Goal: Check status: Check status

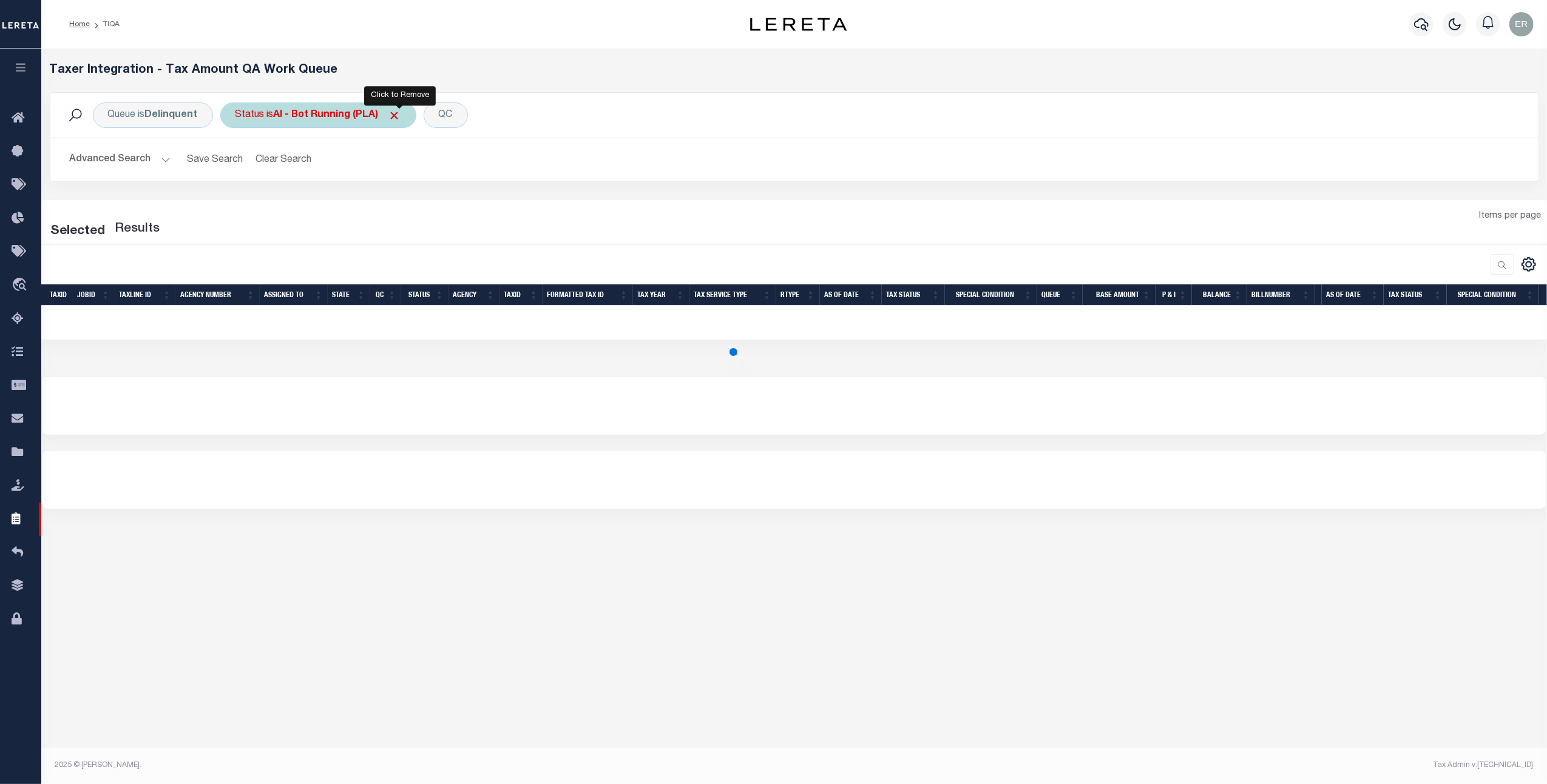
click at [401, 112] on span "Click to Remove" at bounding box center [395, 115] width 12 height 12
click at [270, 118] on div "Status" at bounding box center [250, 115] width 59 height 26
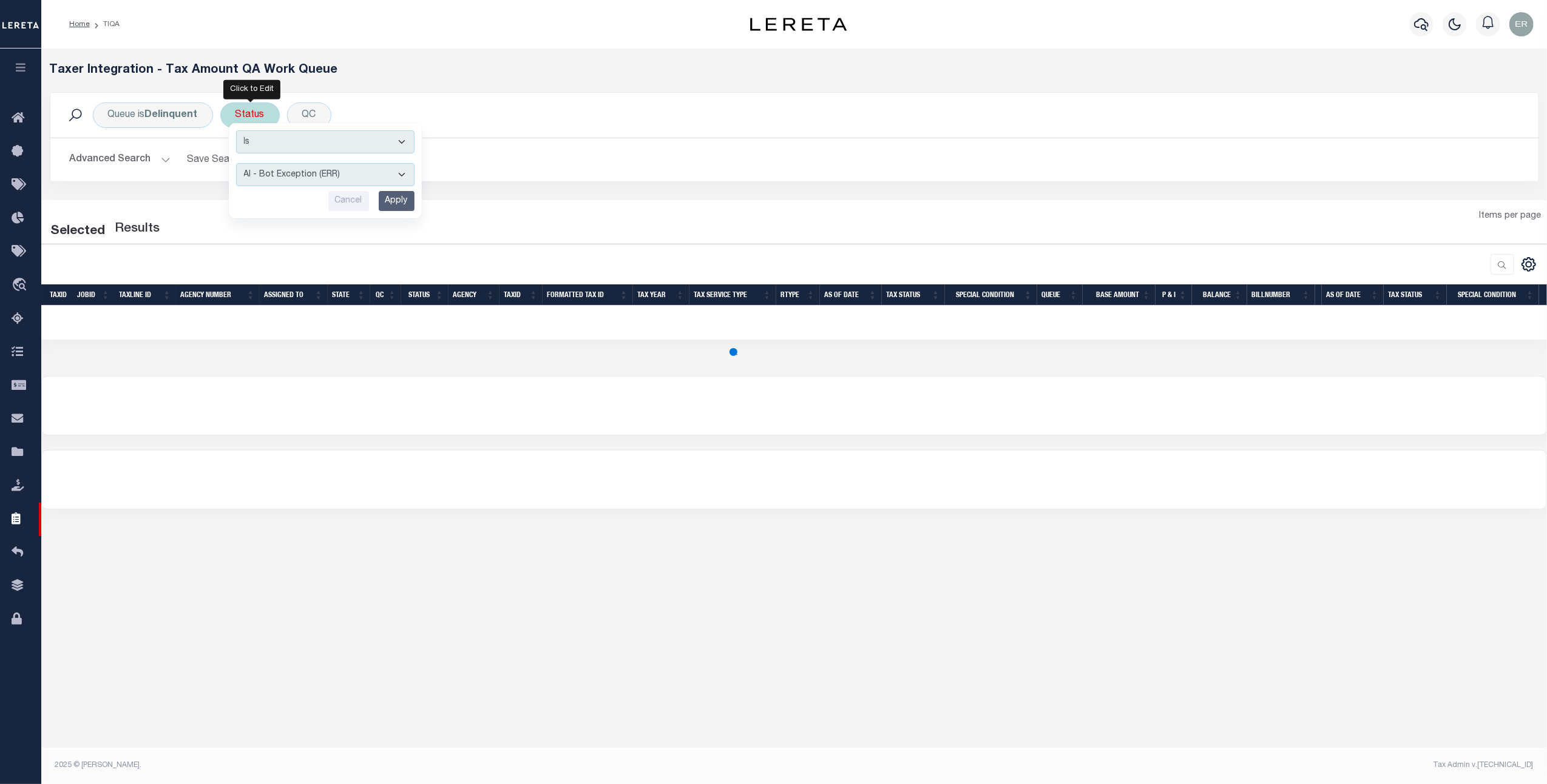
click at [304, 180] on select "AI - Bot Exception (ERR) AI - Bot Running (PLA) AI - Failed QA (FQA) AI - Prep …" at bounding box center [325, 174] width 178 height 23
select select "MZT"
click at [238, 164] on select "AI - Bot Exception (ERR) AI - Bot Running (PLA) AI - Failed QA (FQA) AI - Prep …" at bounding box center [325, 174] width 178 height 23
click at [415, 198] on input "Apply" at bounding box center [397, 201] width 36 height 20
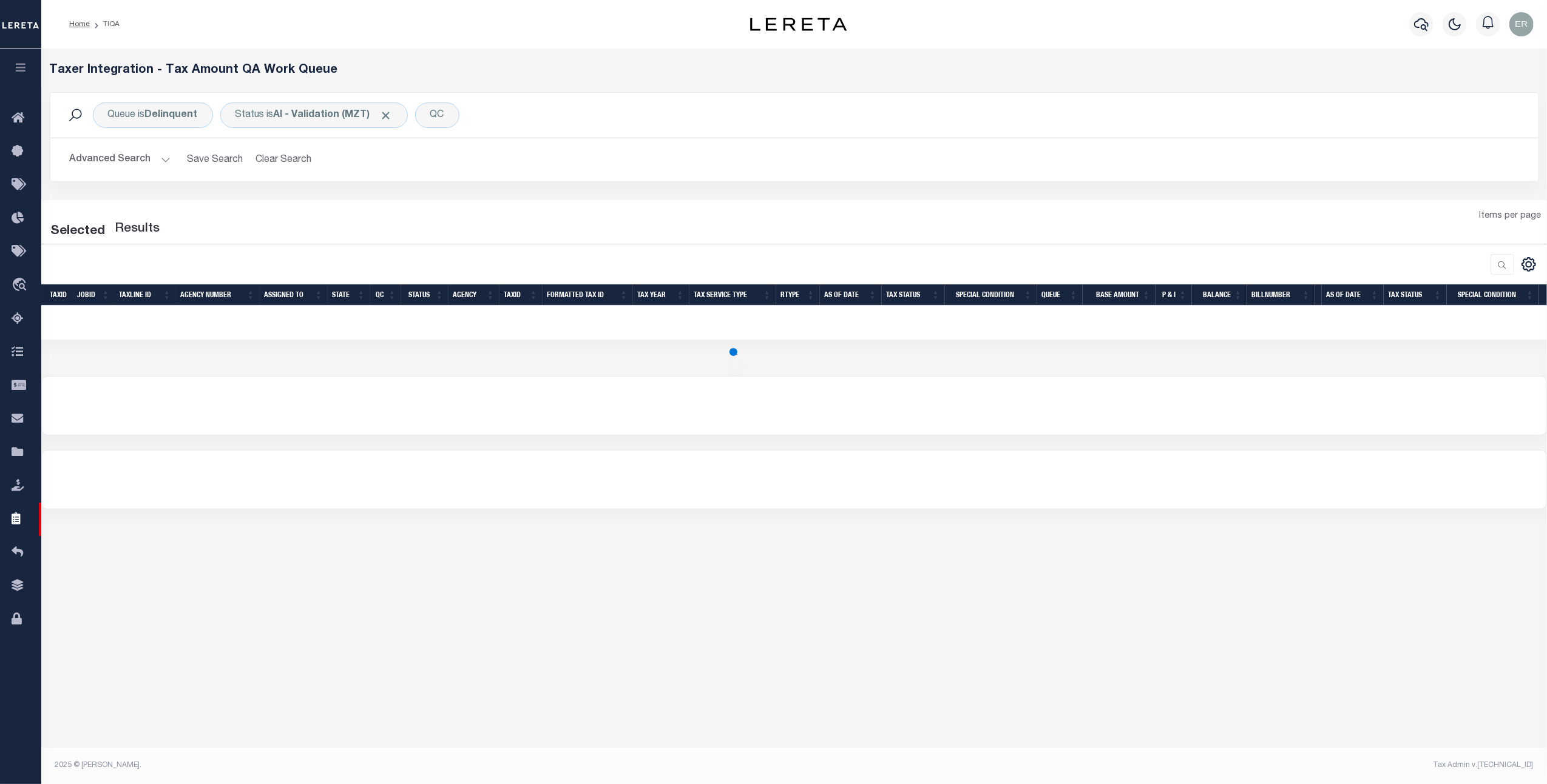
select select "200"
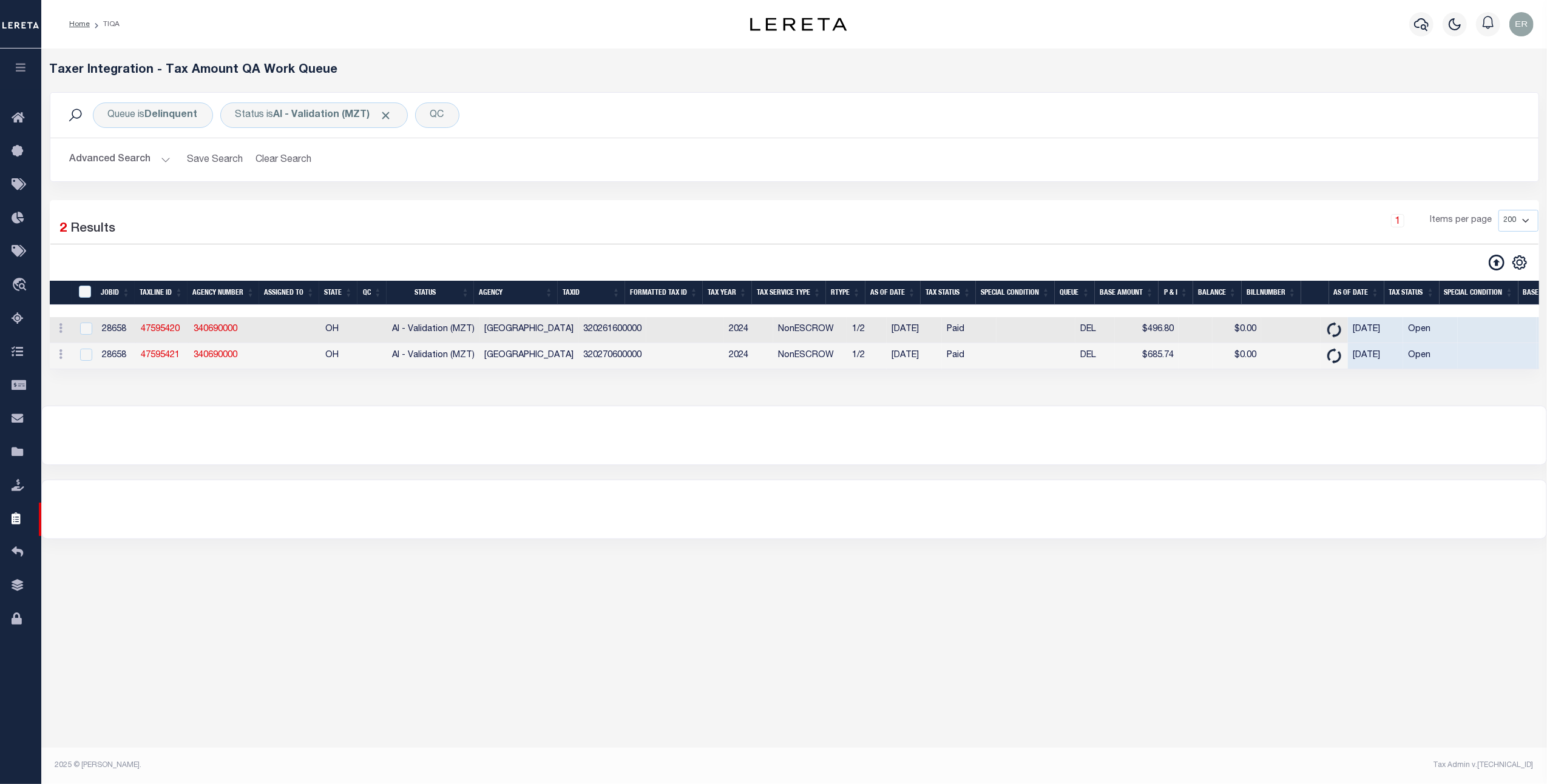
click at [136, 166] on button "Advanced Search" at bounding box center [120, 159] width 101 height 24
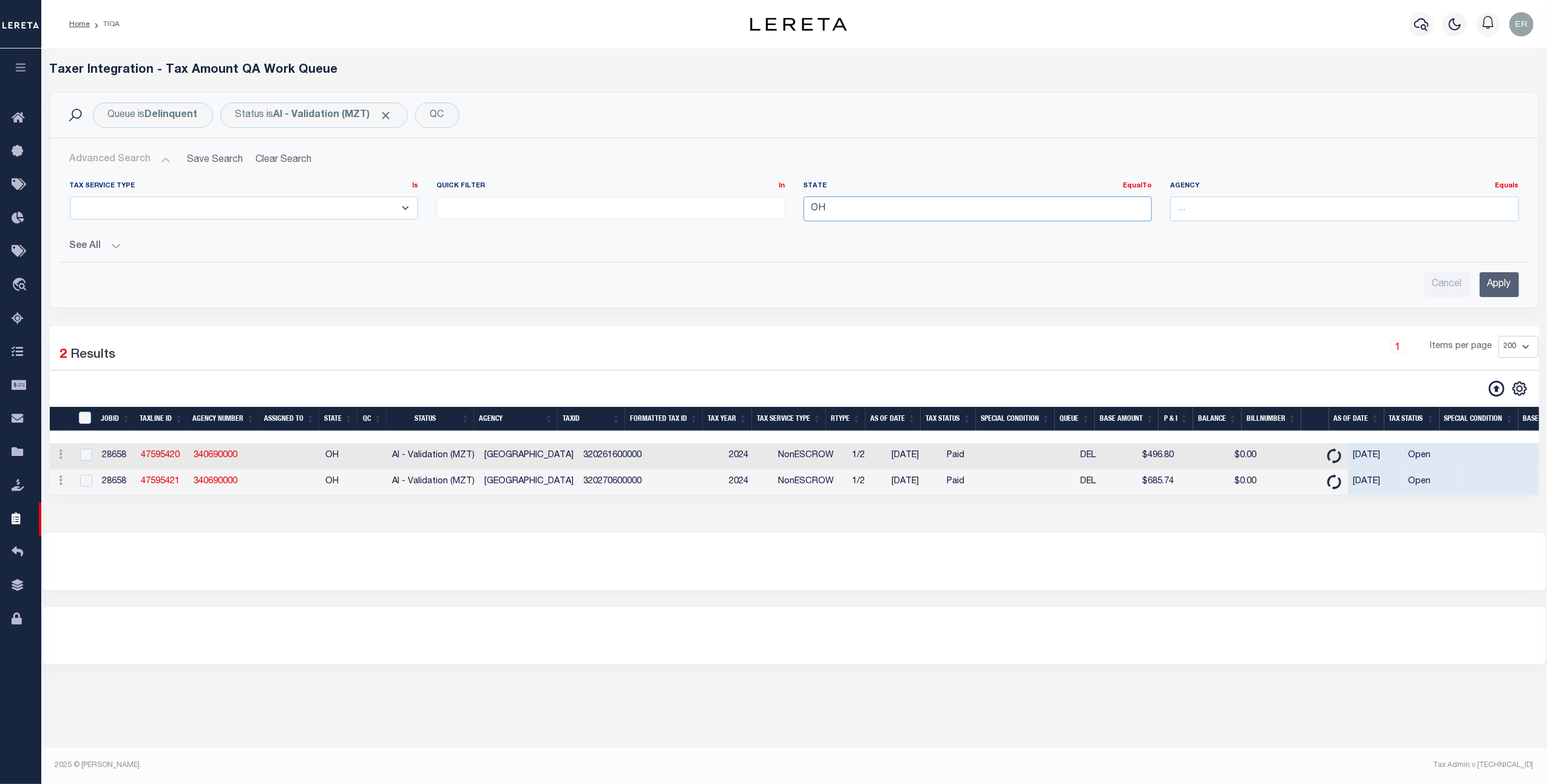
click at [896, 221] on input "OH" at bounding box center [978, 209] width 349 height 25
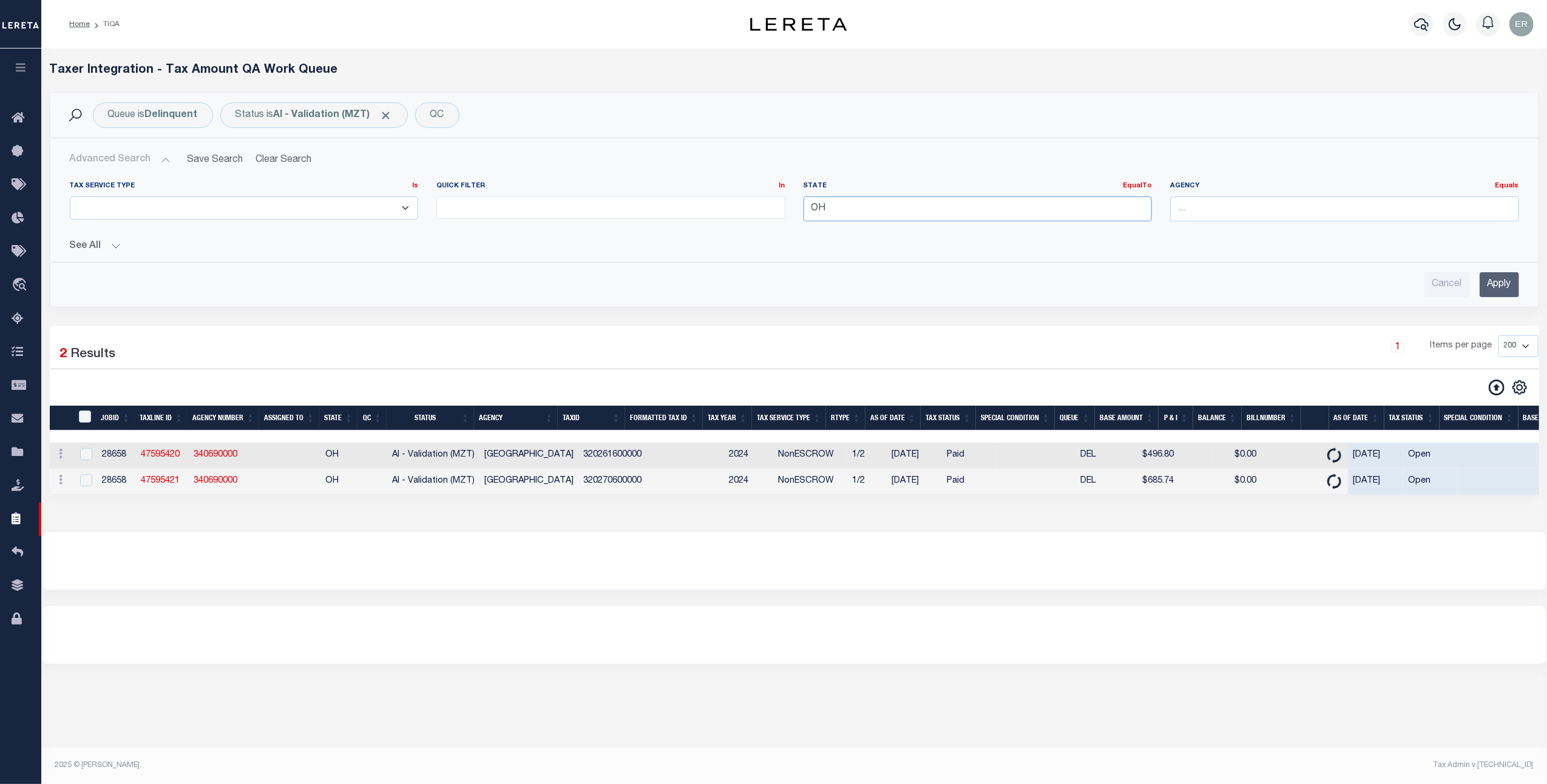
type input "O"
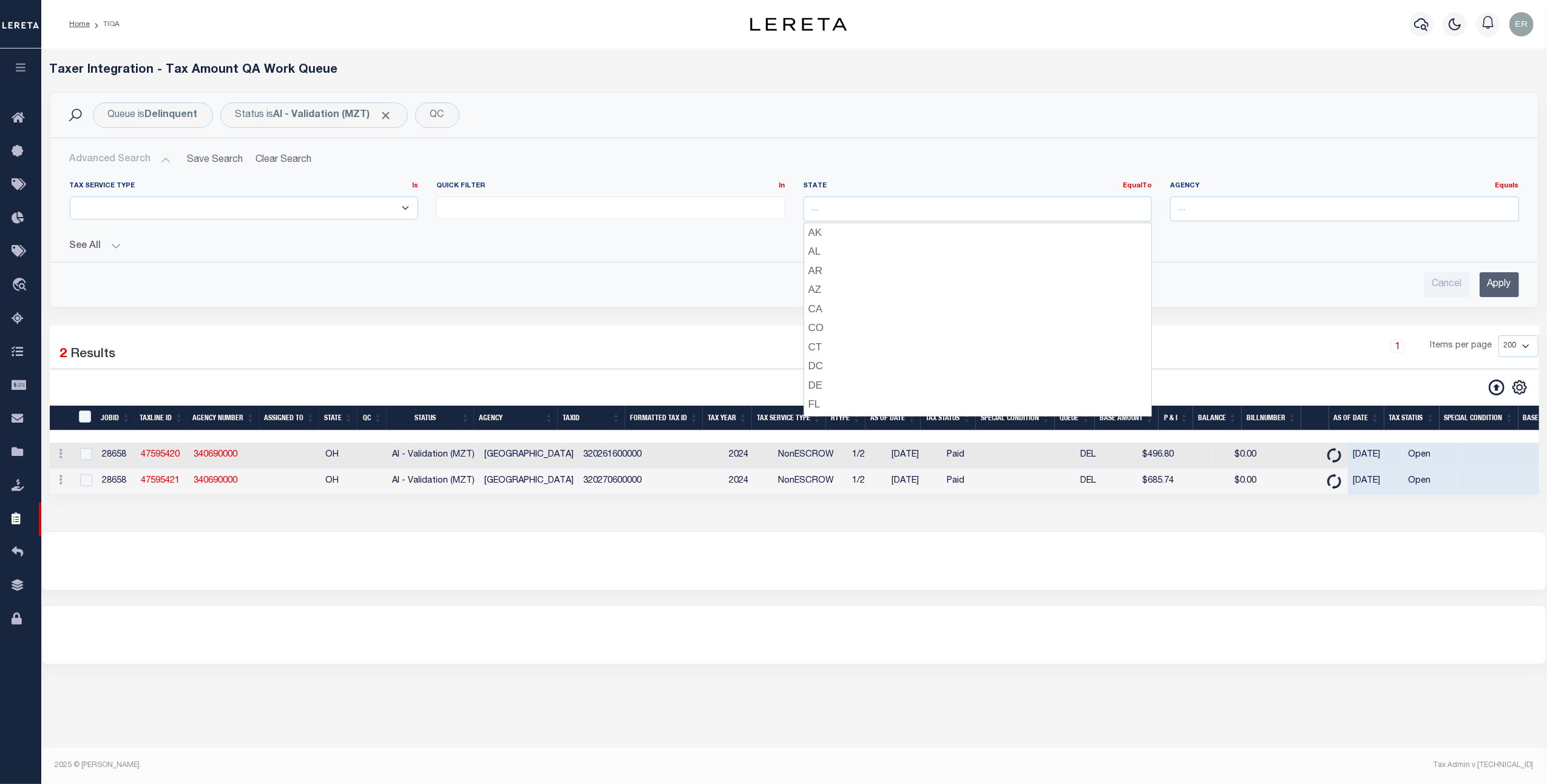
click at [1492, 285] on input "Apply" at bounding box center [1499, 285] width 39 height 25
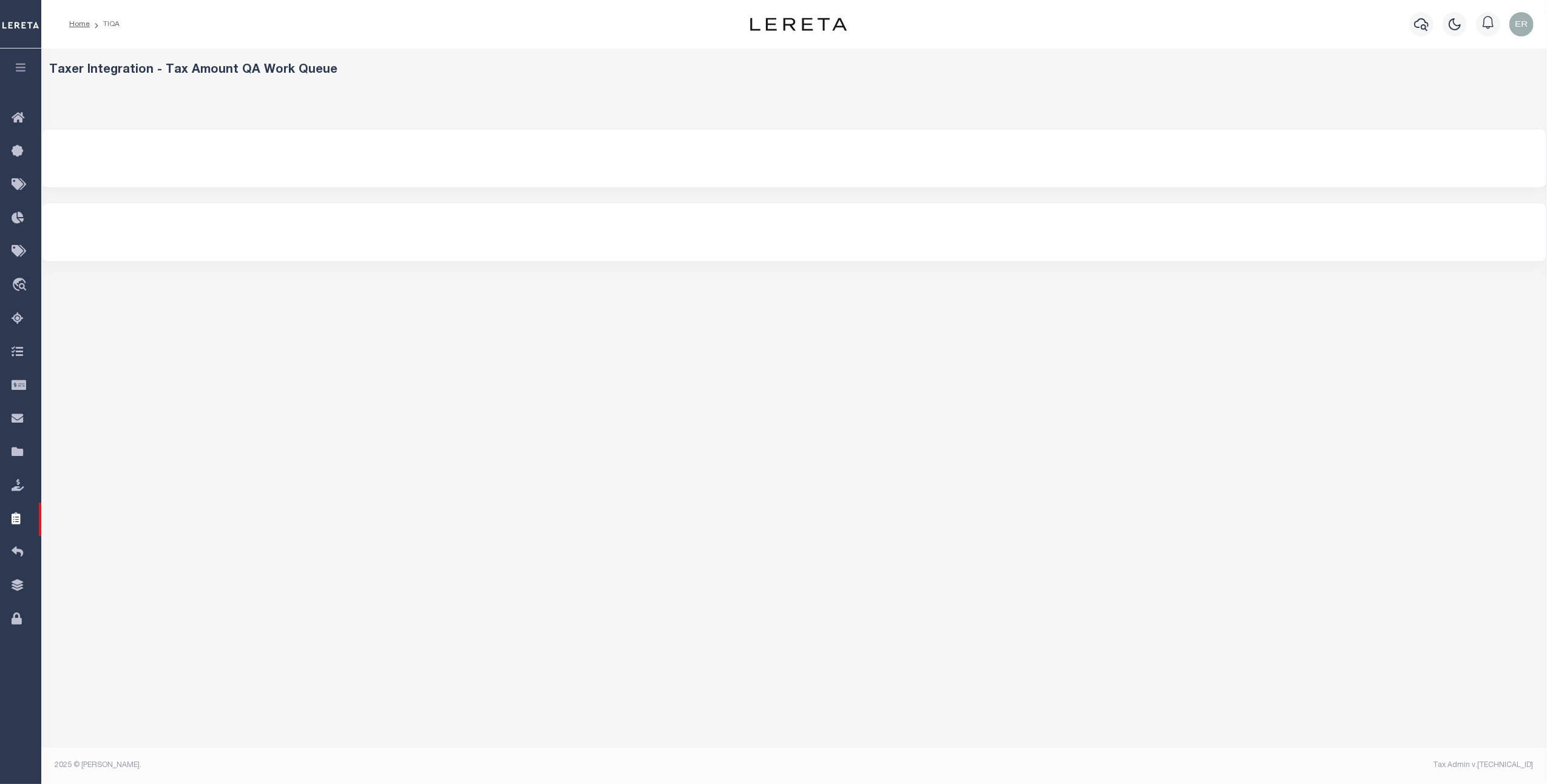
select select "200"
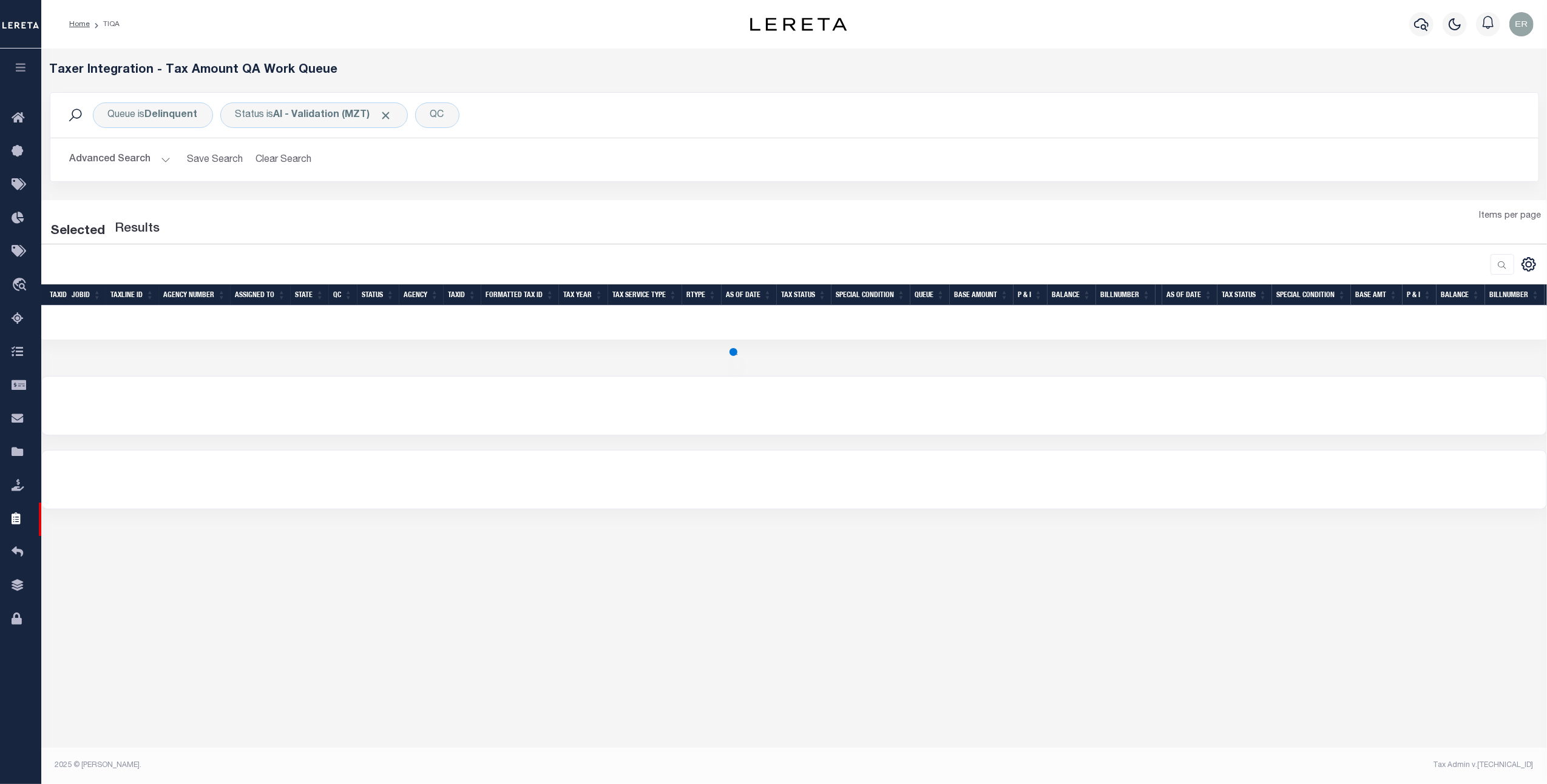
select select "200"
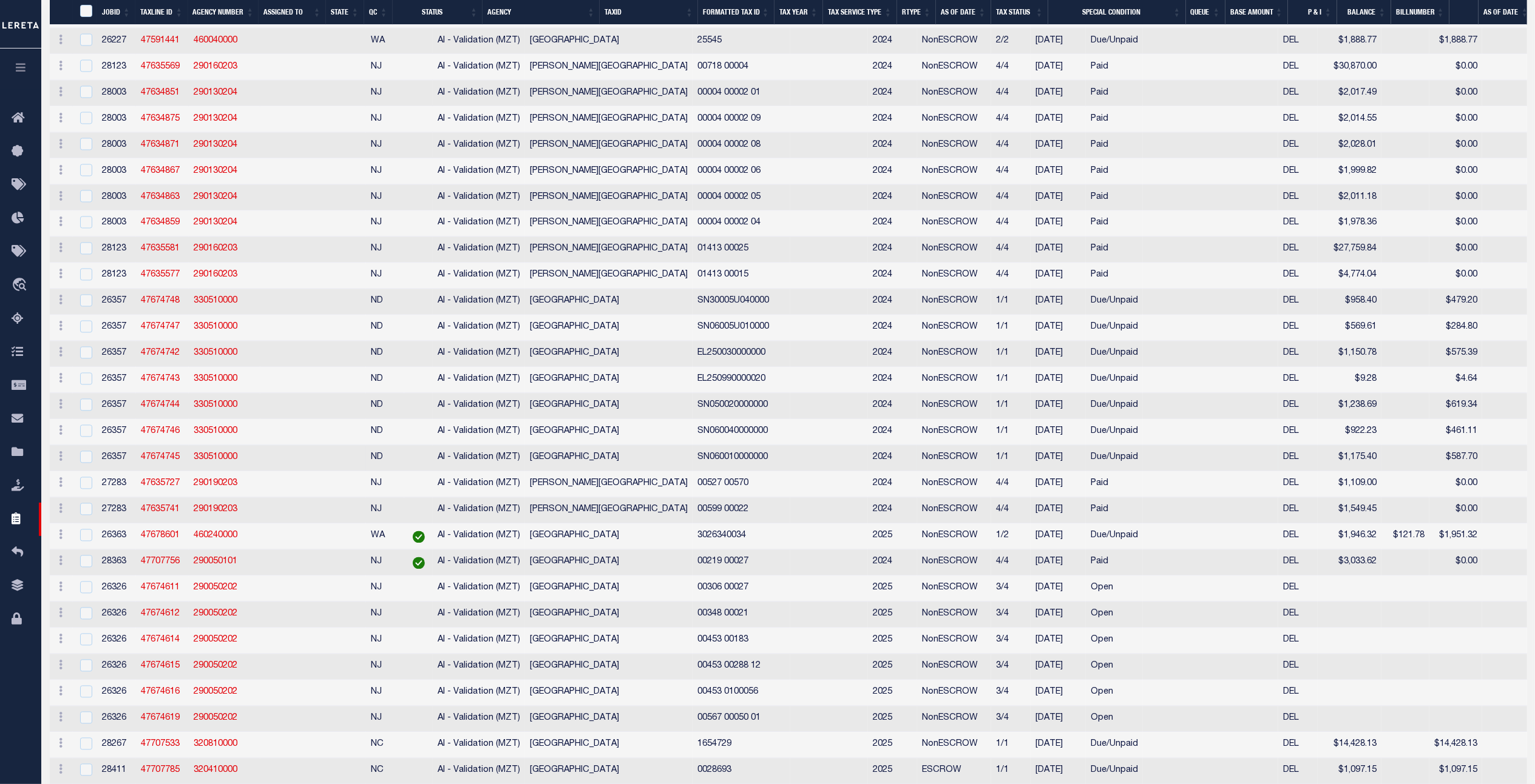
scroll to position [2416, 0]
